Goal: Complete application form

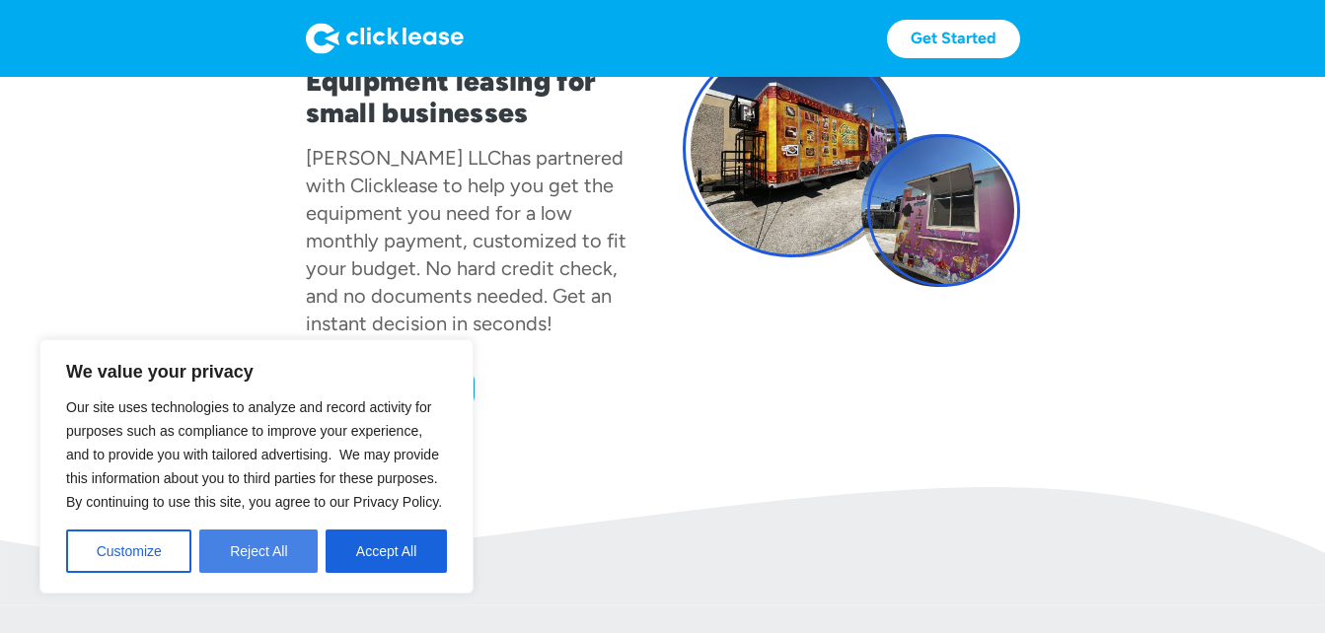
click at [273, 550] on button "Reject All" at bounding box center [258, 551] width 118 height 43
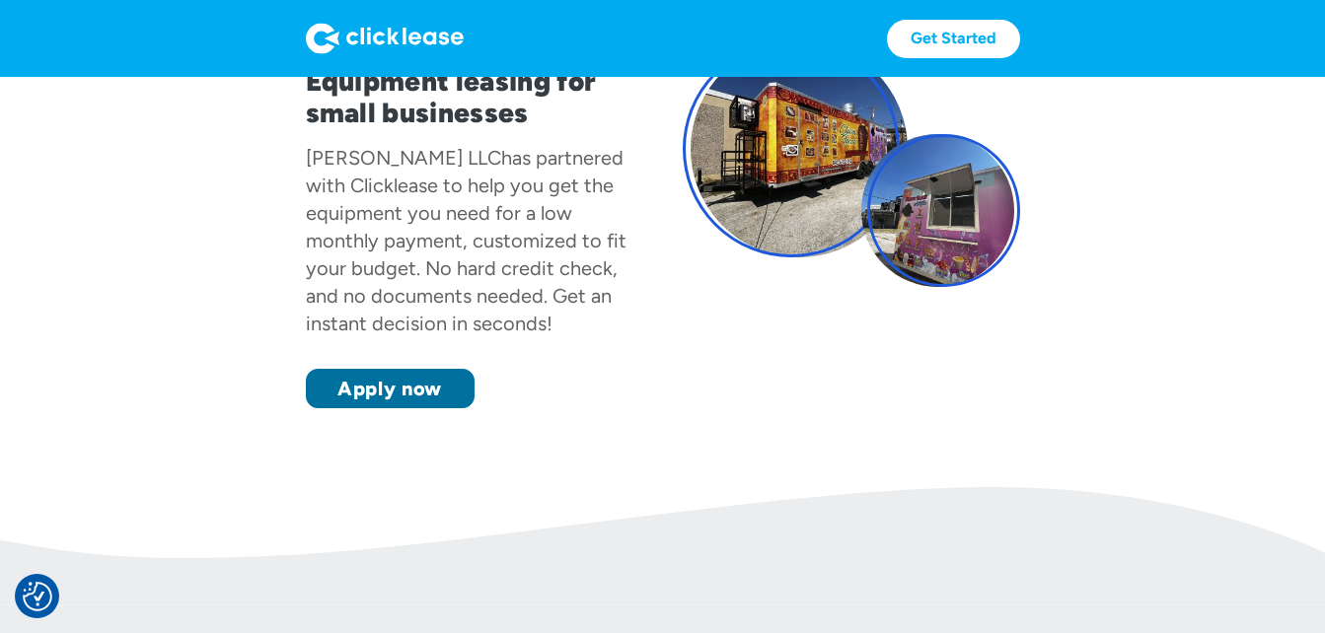
click at [407, 401] on link "Apply now" at bounding box center [390, 388] width 169 height 39
